Goal: Find specific page/section: Find specific page/section

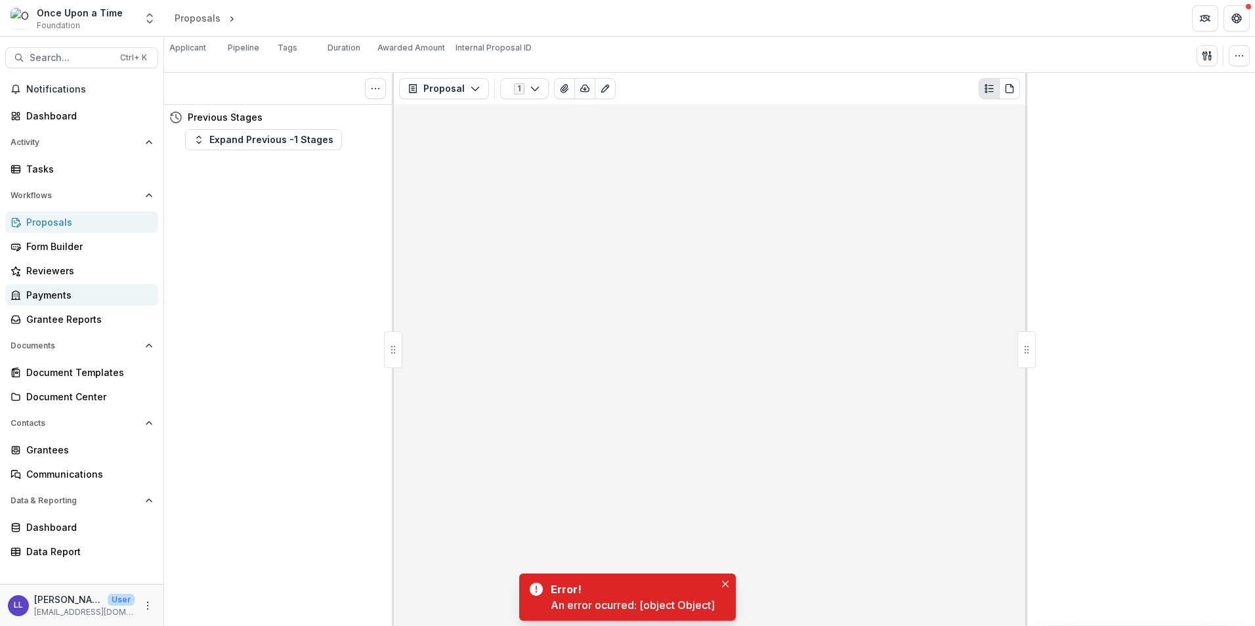
click at [722, 583] on icon "Close" at bounding box center [725, 584] width 7 height 7
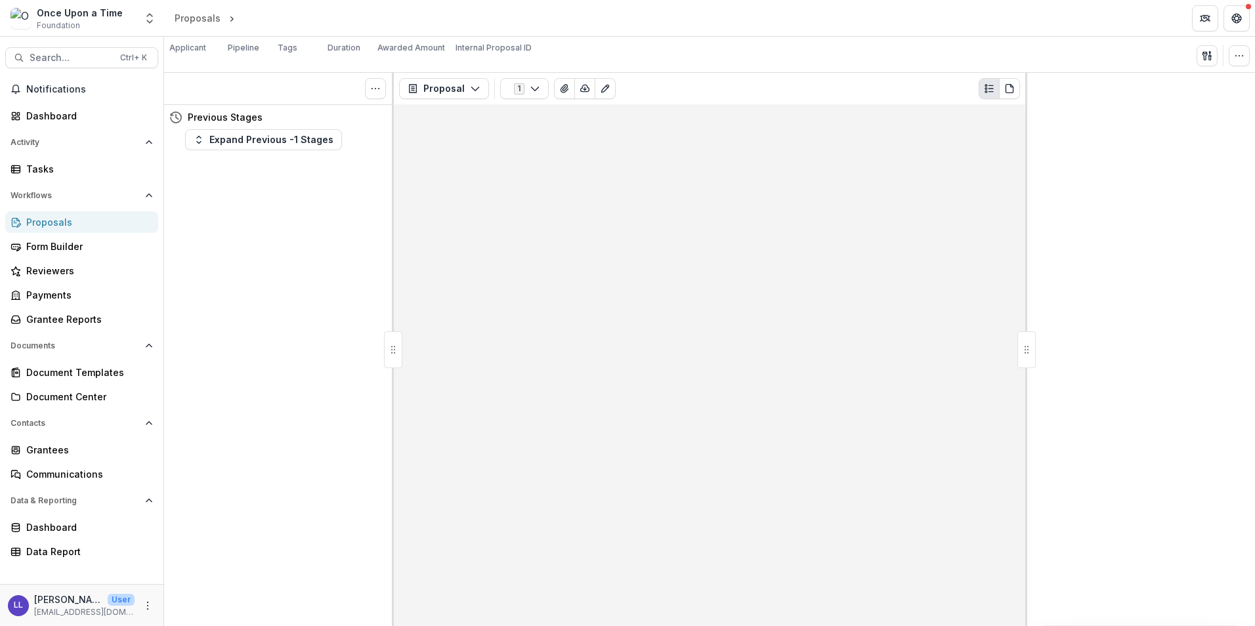
click at [77, 233] on div "Proposals Form Builder Reviewers Payments Grantee Reports" at bounding box center [81, 270] width 163 height 119
click at [72, 228] on div "Proposals" at bounding box center [86, 222] width 121 height 14
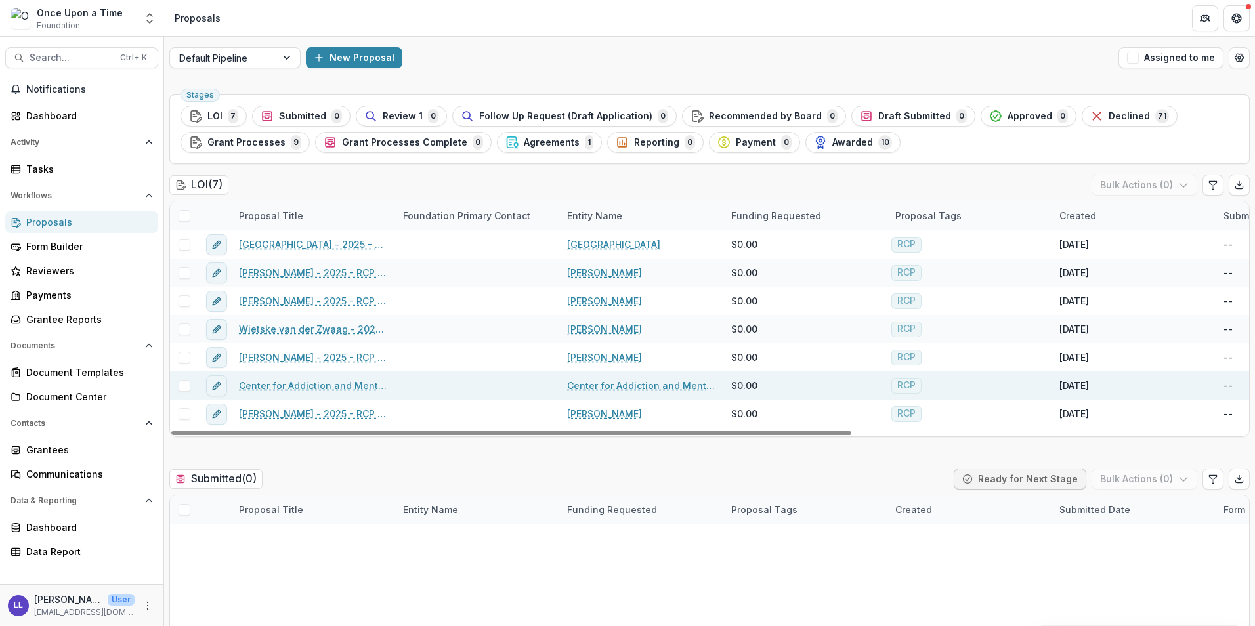
click at [592, 386] on link "Center for Addiction and Mental Health" at bounding box center [641, 386] width 148 height 14
